Goal: Use online tool/utility

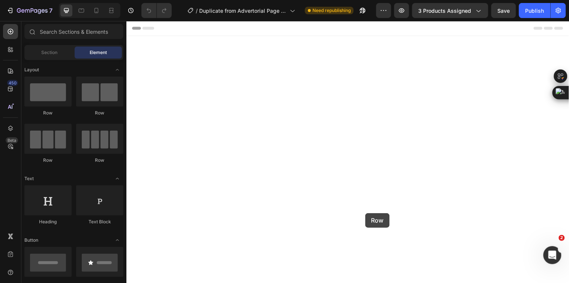
drag, startPoint x: 177, startPoint y: 114, endPoint x: 369, endPoint y: 216, distance: 217.2
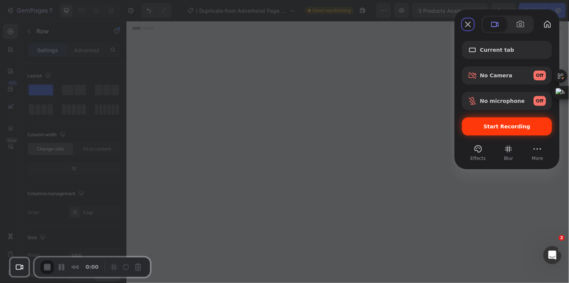
click at [517, 126] on span "Start Recording" at bounding box center [507, 126] width 47 height 6
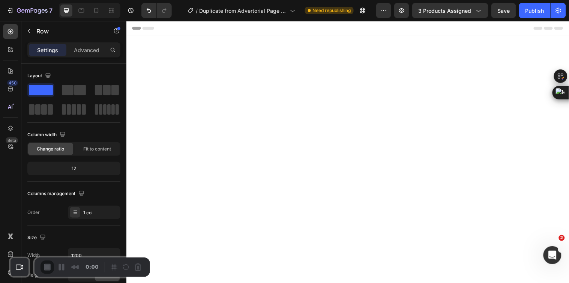
click at [45, 264] on span "End Recording" at bounding box center [48, 267] width 9 height 9
